Goal: Register for event/course

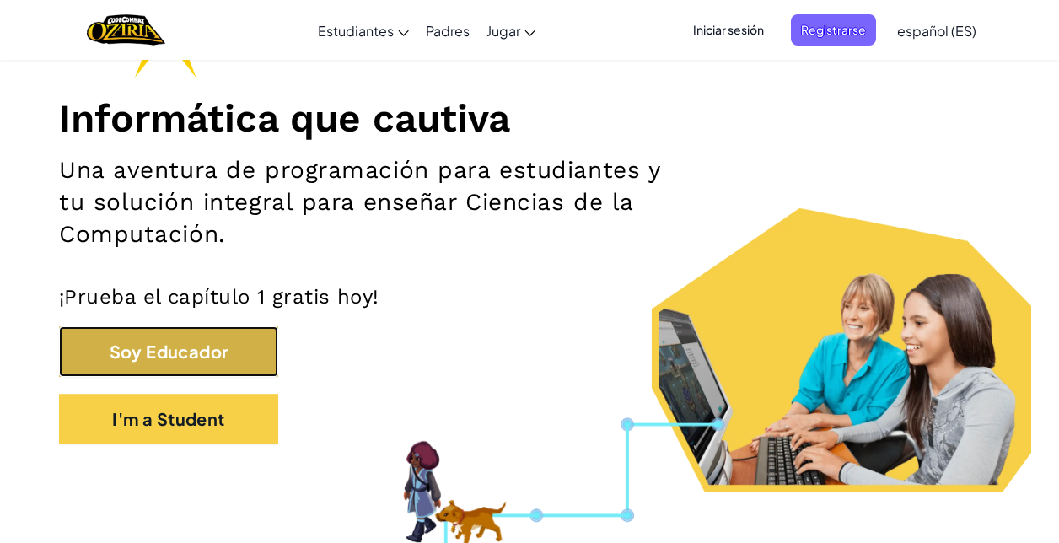
click at [239, 367] on button "Soy Educador" at bounding box center [168, 351] width 219 height 51
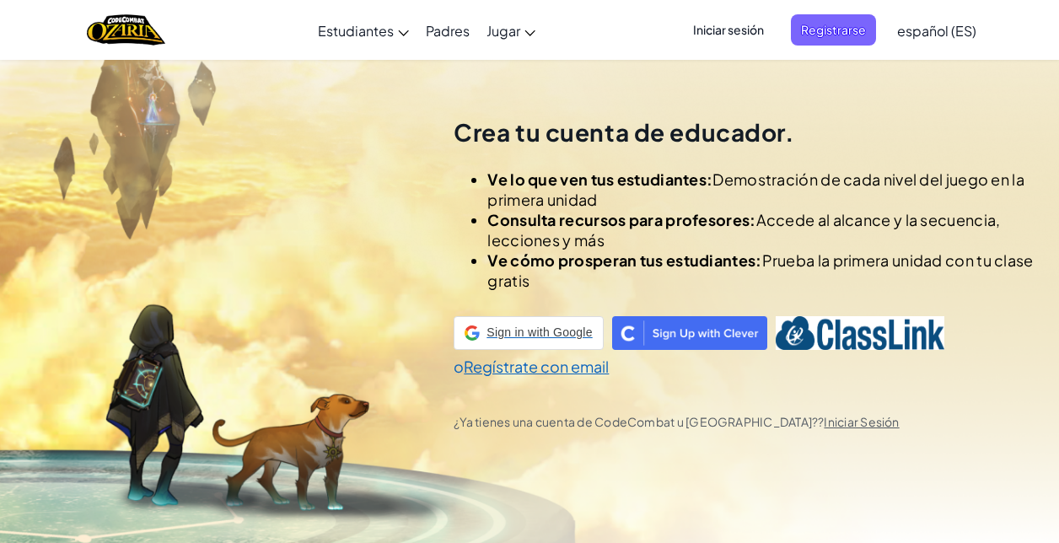
scroll to position [59, 0]
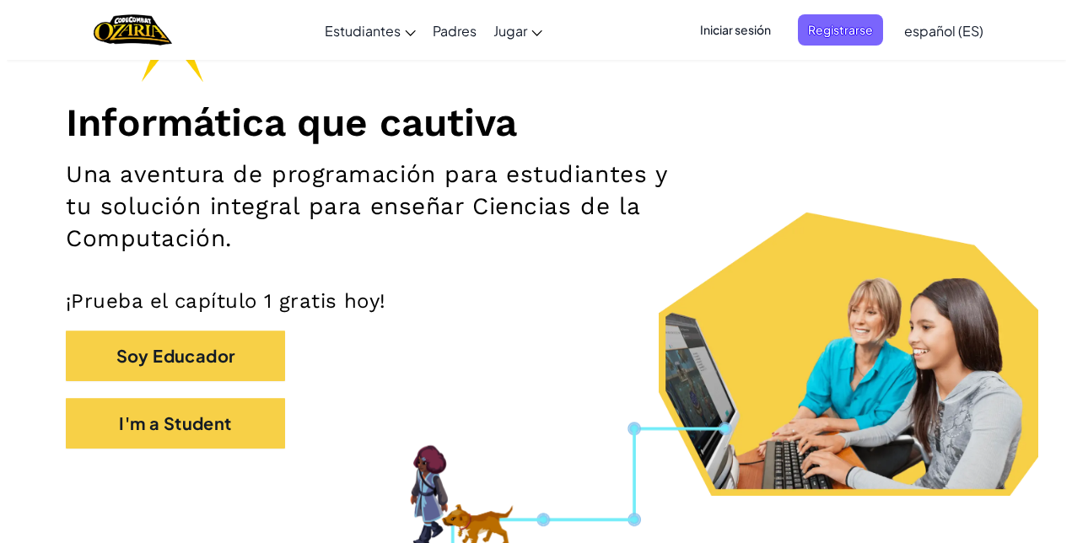
scroll to position [179, 0]
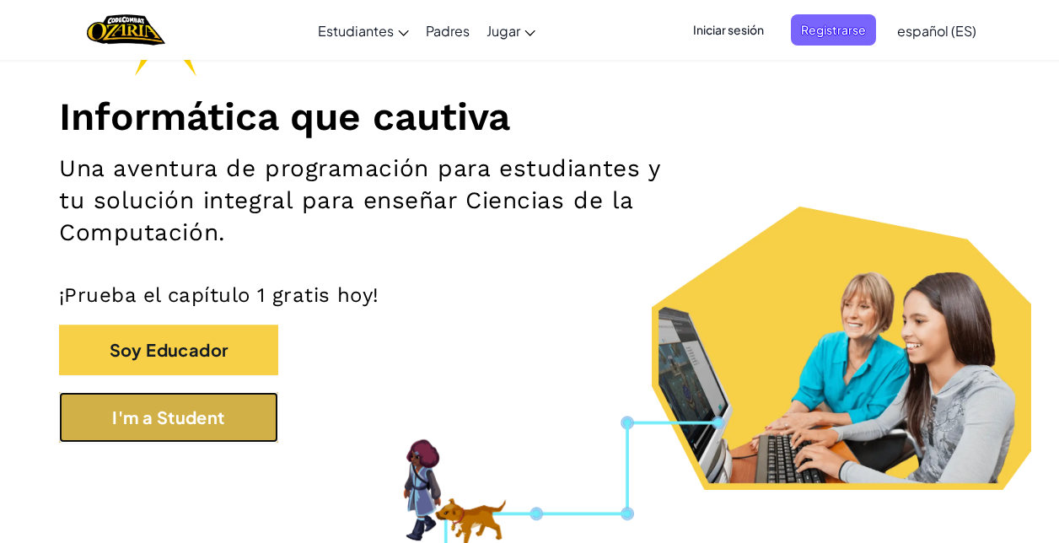
click at [216, 406] on button "I'm a Student" at bounding box center [168, 417] width 219 height 51
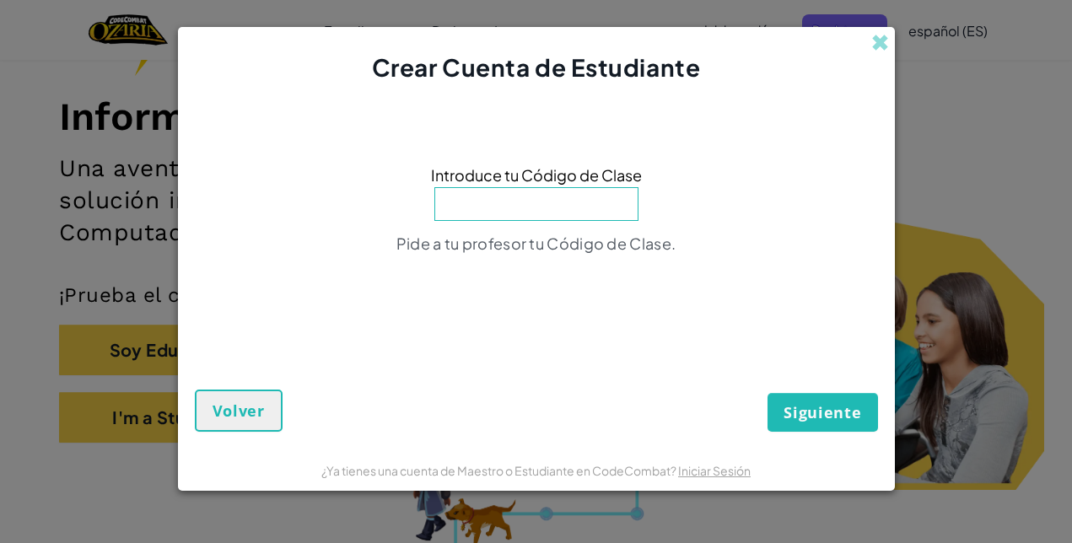
click at [529, 196] on input at bounding box center [536, 204] width 204 height 34
type input "FunSandClock"
click at [823, 425] on button "Siguiente" at bounding box center [822, 412] width 110 height 39
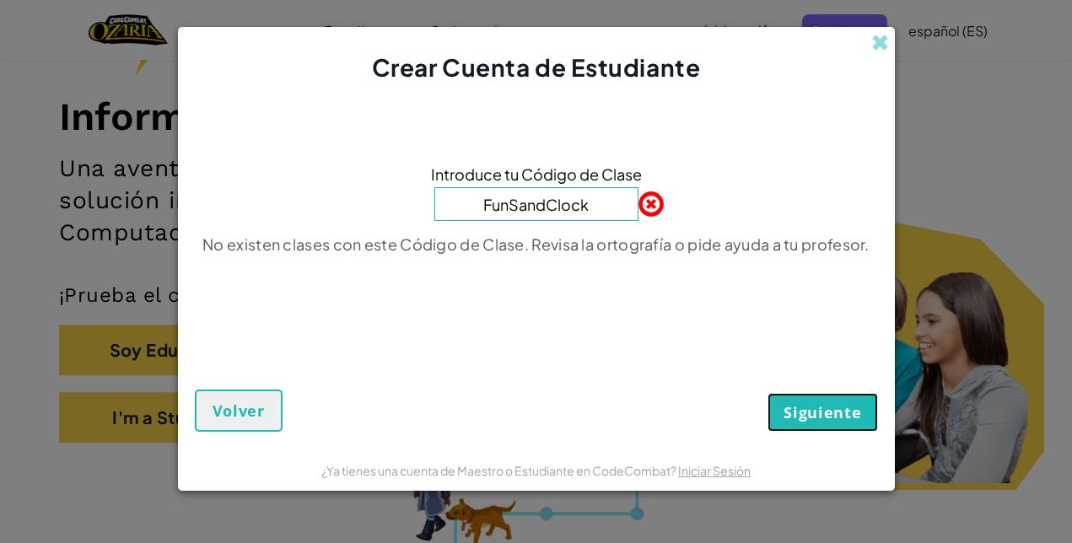
click at [831, 400] on button "Siguiente" at bounding box center [822, 412] width 110 height 39
click at [829, 405] on span "Siguiente" at bounding box center [822, 412] width 78 height 20
click at [821, 399] on button "Siguiente" at bounding box center [822, 412] width 110 height 39
